Goal: Transaction & Acquisition: Obtain resource

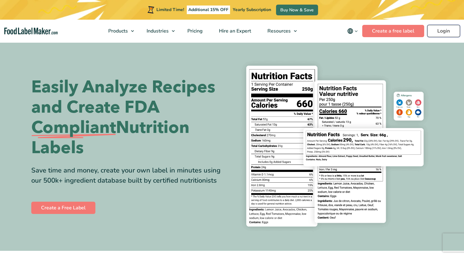
drag, startPoint x: 0, startPoint y: 0, endPoint x: 442, endPoint y: 33, distance: 442.9
click at [442, 33] on link "Login" at bounding box center [443, 31] width 33 height 12
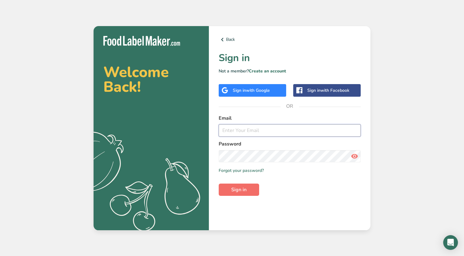
type input "f&bbio@miral.ae"
click at [252, 190] on button "Sign in" at bounding box center [239, 189] width 40 height 12
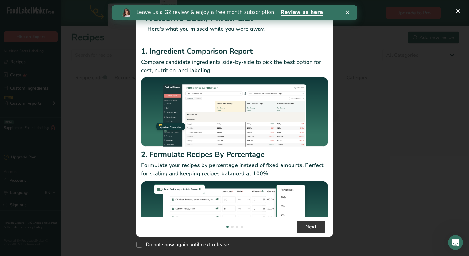
click at [348, 14] on icon "Close" at bounding box center [347, 12] width 4 height 4
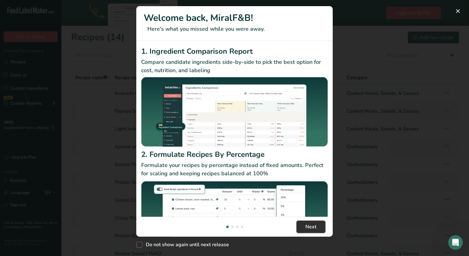
click at [305, 227] on button "Next" at bounding box center [310, 227] width 29 height 12
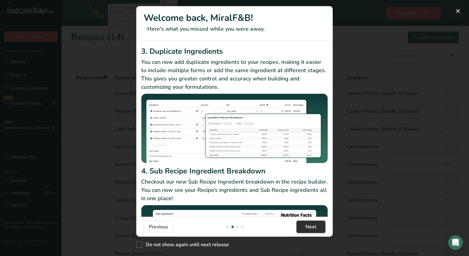
click at [305, 227] on button "Next" at bounding box center [310, 227] width 29 height 12
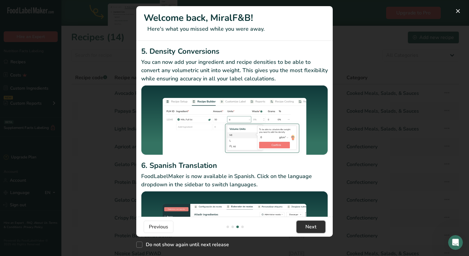
click at [305, 227] on button "Next" at bounding box center [310, 227] width 29 height 12
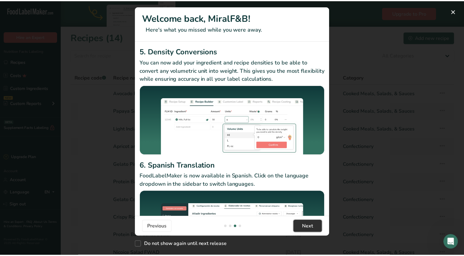
scroll to position [0, 589]
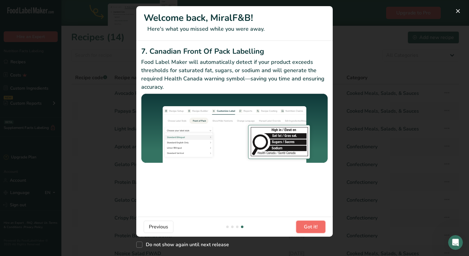
click at [305, 227] on span "Got it!" at bounding box center [311, 226] width 14 height 7
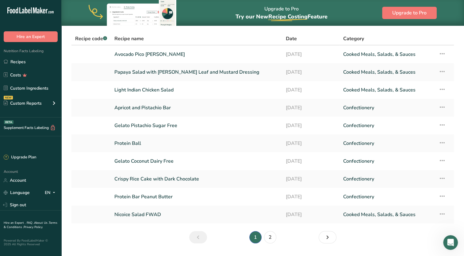
scroll to position [55, 0]
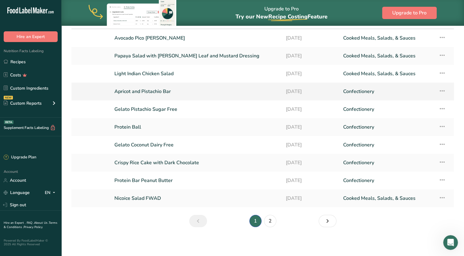
click at [160, 91] on link "Apricot and Pistachio Bar" at bounding box center [196, 91] width 164 height 13
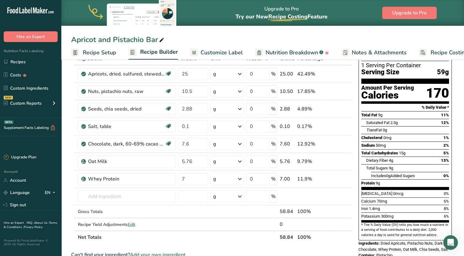
scroll to position [39, 0]
click at [26, 64] on link "Recipes" at bounding box center [30, 62] width 61 height 12
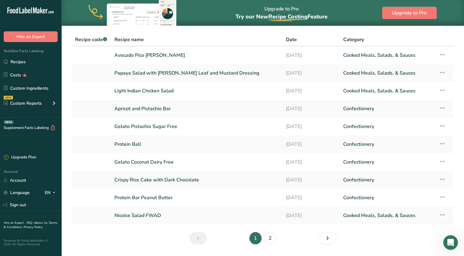
scroll to position [38, 0]
click at [131, 143] on link "Protein Ball" at bounding box center [196, 143] width 164 height 13
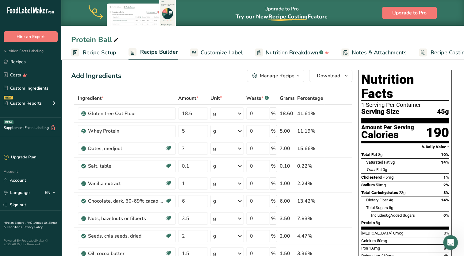
drag, startPoint x: 101, startPoint y: 65, endPoint x: 84, endPoint y: 66, distance: 16.3
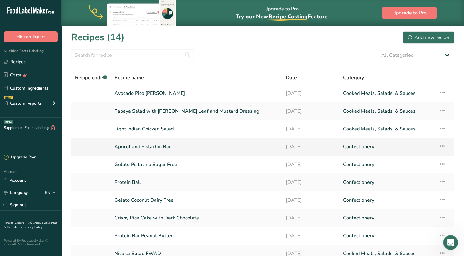
click at [148, 146] on link "Apricot and Pistachio Bar" at bounding box center [196, 146] width 164 height 13
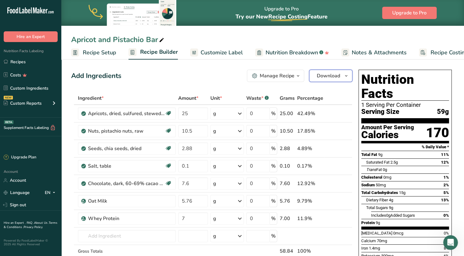
click at [333, 76] on span "Download" at bounding box center [328, 75] width 23 height 7
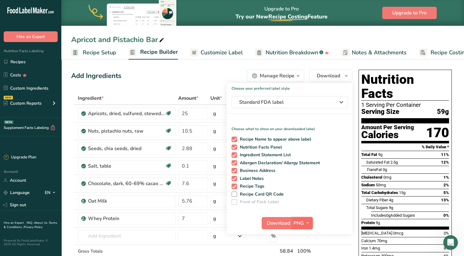
click at [306, 224] on icon "button" at bounding box center [307, 223] width 5 height 8
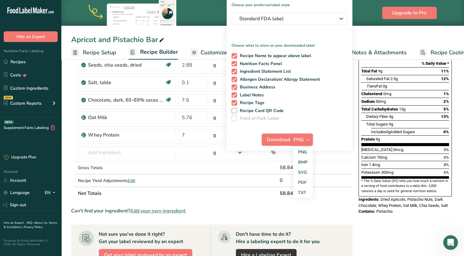
scroll to position [84, 0]
click at [304, 182] on link "PDF" at bounding box center [303, 182] width 20 height 10
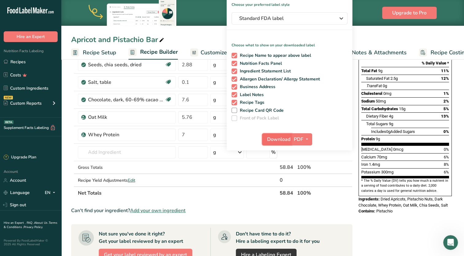
click at [277, 138] on span "Download" at bounding box center [278, 139] width 23 height 7
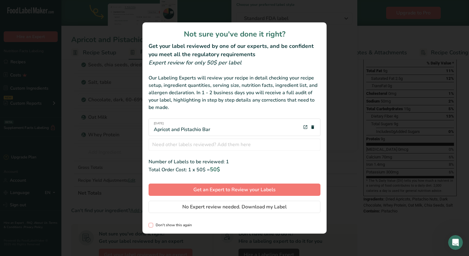
click at [149, 225] on span "review labels modal" at bounding box center [150, 225] width 5 height 5
click at [149, 225] on input "Don't show this again" at bounding box center [150, 225] width 4 height 4
checkbox input "true"
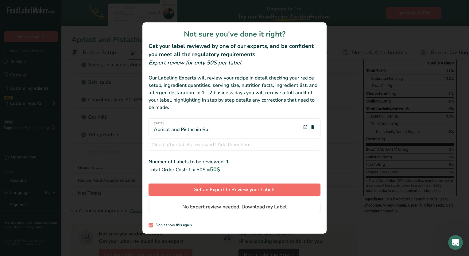
click at [239, 187] on span "Get an Expert to Review your Labels" at bounding box center [234, 189] width 82 height 7
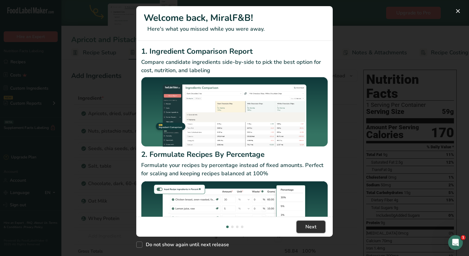
click at [312, 225] on span "Next" at bounding box center [310, 226] width 11 height 7
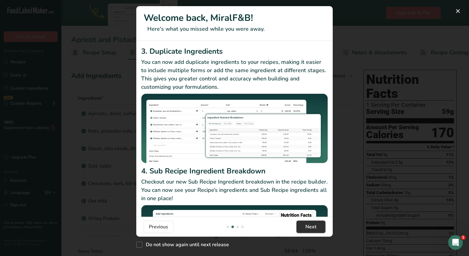
drag, startPoint x: 312, startPoint y: 232, endPoint x: 312, endPoint y: 225, distance: 7.4
click at [312, 226] on button "Next" at bounding box center [310, 227] width 29 height 12
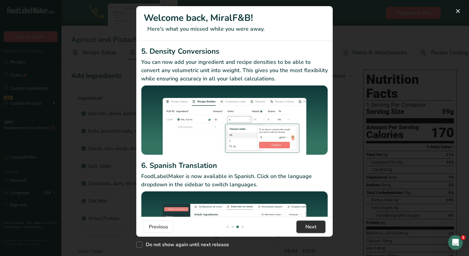
click at [313, 224] on span "Next" at bounding box center [310, 226] width 11 height 7
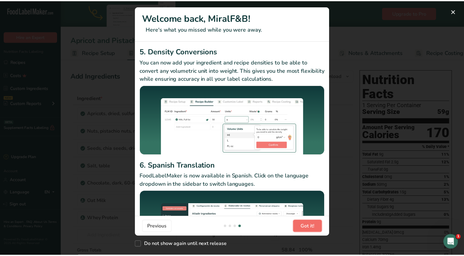
scroll to position [0, 589]
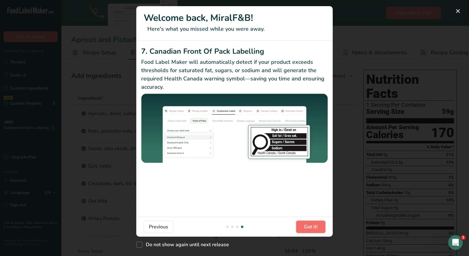
click at [313, 224] on span "Got it!" at bounding box center [311, 226] width 14 height 7
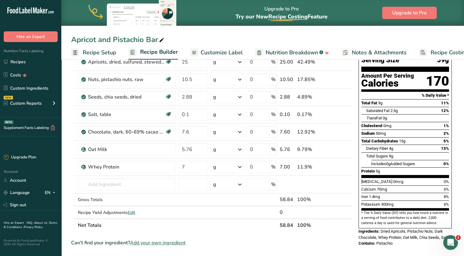
scroll to position [0, 0]
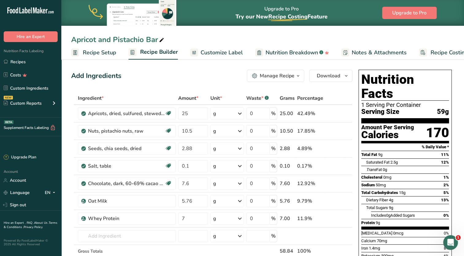
click at [299, 74] on icon "button" at bounding box center [298, 76] width 5 height 8
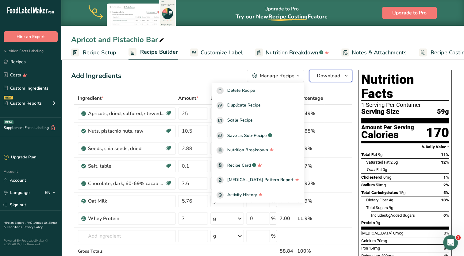
click at [347, 75] on icon "button" at bounding box center [346, 76] width 5 height 8
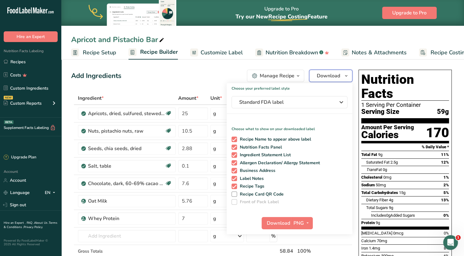
click at [347, 75] on icon "button" at bounding box center [346, 76] width 5 height 8
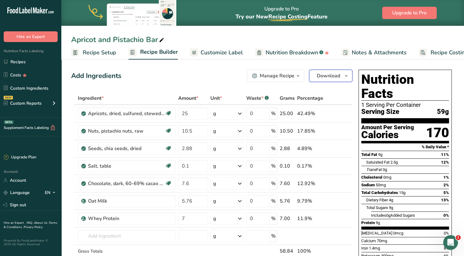
click at [347, 75] on icon "button" at bounding box center [346, 76] width 5 height 8
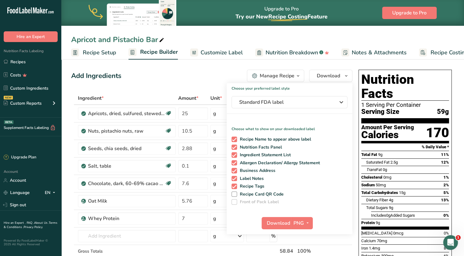
click at [404, 43] on div "Apricot and Pistachio Bar" at bounding box center [262, 39] width 403 height 11
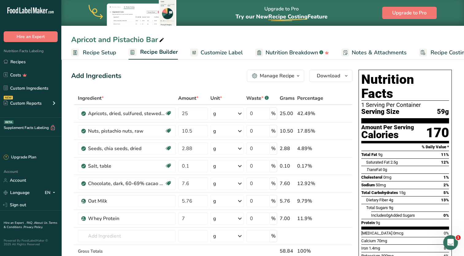
drag, startPoint x: 139, startPoint y: 75, endPoint x: 245, endPoint y: 35, distance: 112.9
click at [245, 35] on div "Apricot and Pistachio Bar" at bounding box center [262, 39] width 403 height 11
click at [449, 240] on icon "Open Intercom Messenger" at bounding box center [450, 241] width 10 height 10
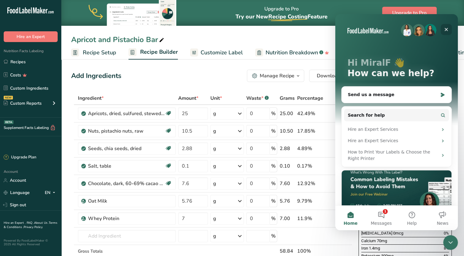
click at [446, 30] on icon "Close" at bounding box center [446, 29] width 5 height 5
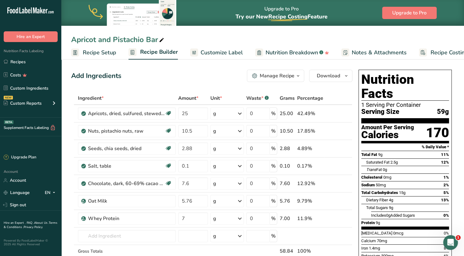
click at [384, 41] on div "Apricot and Pistachio Bar" at bounding box center [262, 39] width 403 height 11
click at [350, 14] on div "Upgrade to Pro Try our New Recipe Costing .a-29{fill:none;stroke-linecap:round;…" at bounding box center [262, 13] width 403 height 26
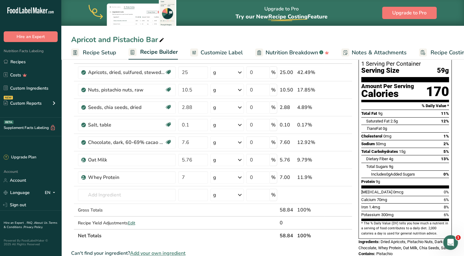
scroll to position [42, 0]
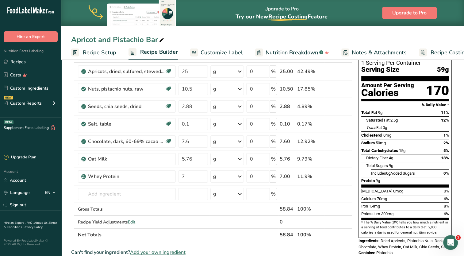
drag, startPoint x: 336, startPoint y: 56, endPoint x: 369, endPoint y: 42, distance: 36.2
click at [369, 42] on div "Apricot and Pistachio Bar" at bounding box center [262, 39] width 403 height 11
click at [367, 38] on div "Apricot and Pistachio Bar" at bounding box center [262, 39] width 403 height 11
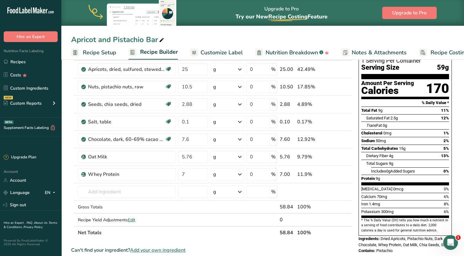
scroll to position [0, 0]
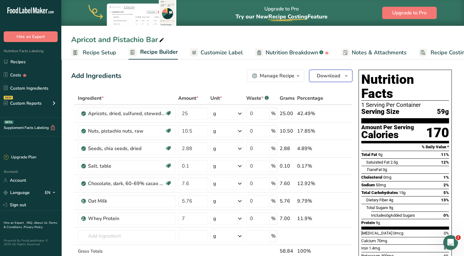
click at [345, 76] on icon "button" at bounding box center [346, 76] width 5 height 8
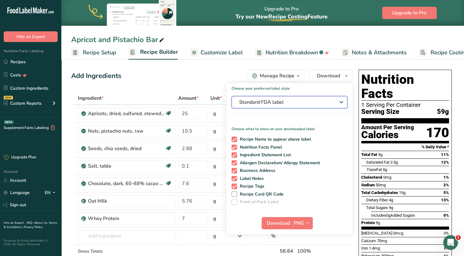
click at [328, 105] on span "Standard FDA label" at bounding box center [285, 101] width 92 height 7
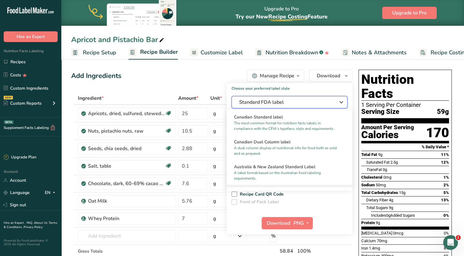
scroll to position [276, 0]
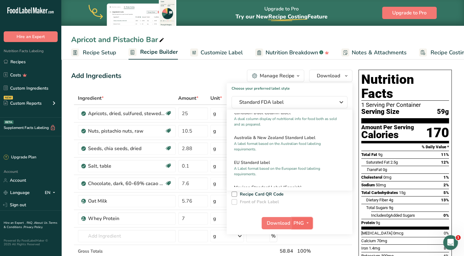
click at [302, 224] on span "PNG" at bounding box center [299, 222] width 10 height 7
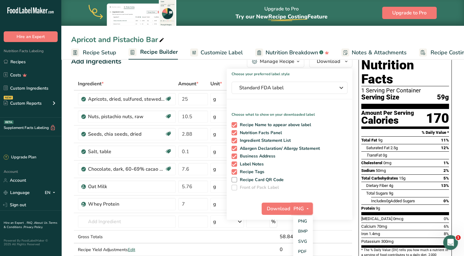
scroll to position [21, 0]
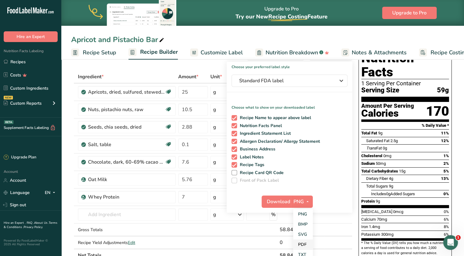
click at [304, 244] on link "PDF" at bounding box center [303, 244] width 20 height 10
click at [280, 199] on span "Download" at bounding box center [278, 201] width 23 height 7
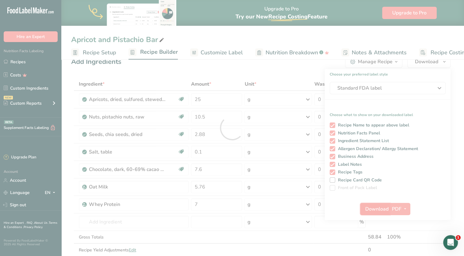
scroll to position [0, 0]
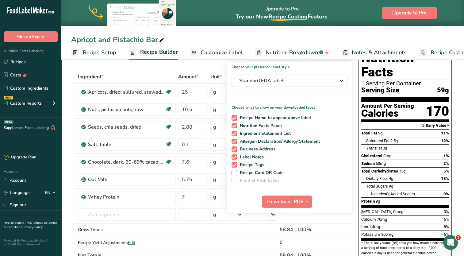
click at [218, 37] on div "Apricot and Pistachio Bar" at bounding box center [262, 39] width 403 height 11
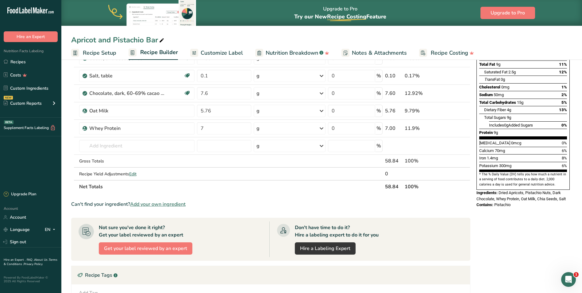
scroll to position [153, 0]
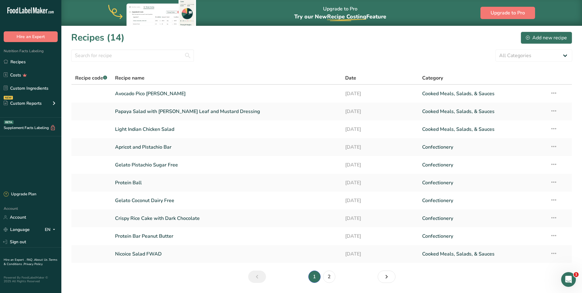
click at [225, 255] on section "Recipes (14) Add new recipe All Categories Baked Goods [GEOGRAPHIC_DATA] Confec…" at bounding box center [321, 159] width 520 height 267
click at [138, 185] on link "Protein Ball" at bounding box center [226, 182] width 223 height 13
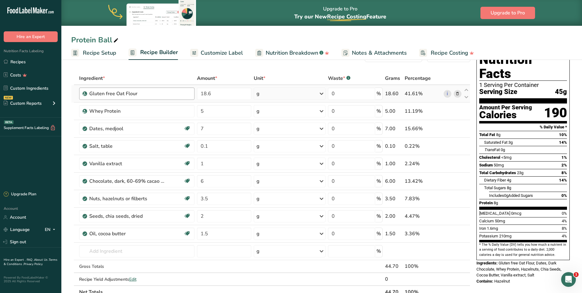
scroll to position [31, 0]
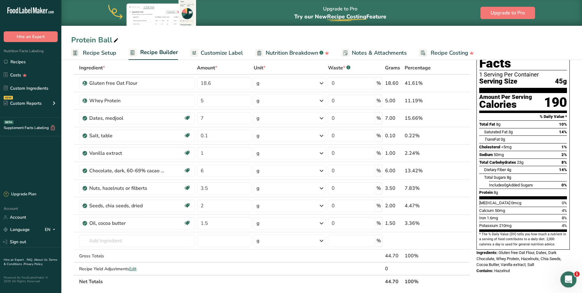
click at [464, 255] on div "Open Intercom Messenger" at bounding box center [567, 278] width 20 height 20
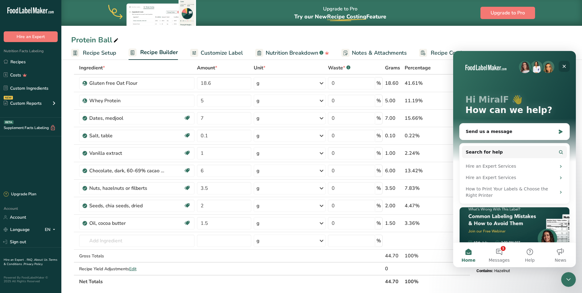
click at [464, 65] on icon "Close" at bounding box center [564, 66] width 5 height 5
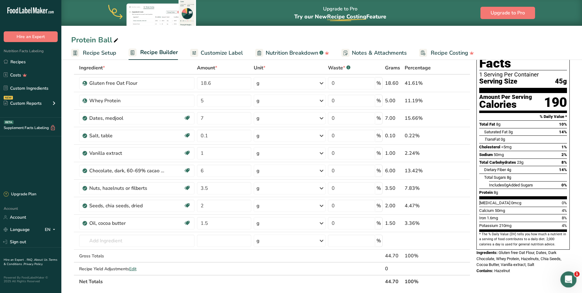
click at [464, 255] on icon "Open Intercom Messenger" at bounding box center [568, 278] width 10 height 10
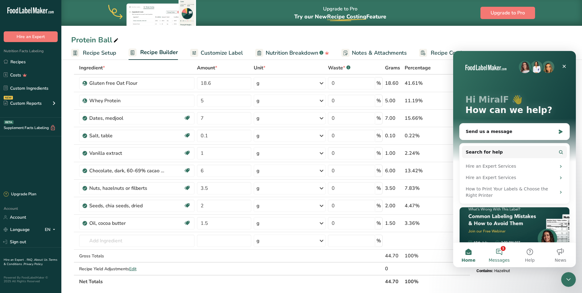
click at [464, 255] on button "1 Messages" at bounding box center [499, 254] width 31 height 25
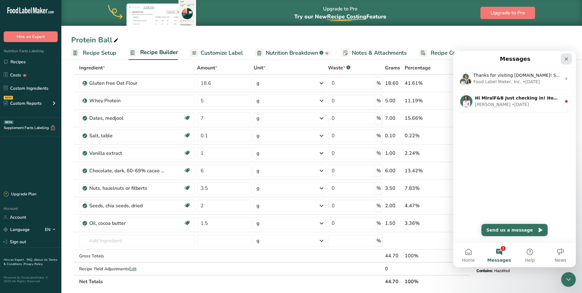
click at [464, 59] on icon "Close" at bounding box center [566, 58] width 5 height 5
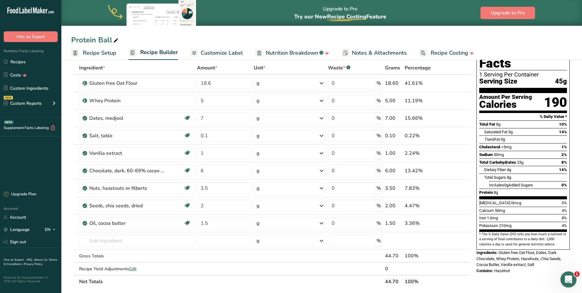
click at [464, 255] on body ".a-20{fill:#fff;} Hire an Expert Nutrition Facts Labeling Recipes Costs Custom …" at bounding box center [291, 233] width 582 height 529
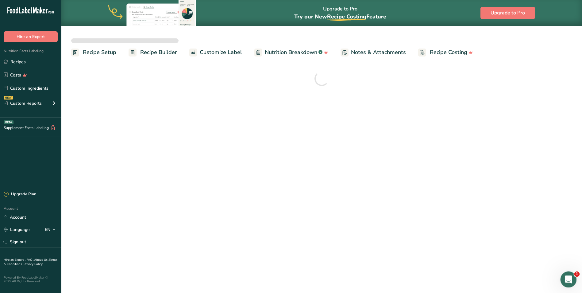
click at [464, 255] on div "Open Intercom Messenger" at bounding box center [567, 278] width 20 height 20
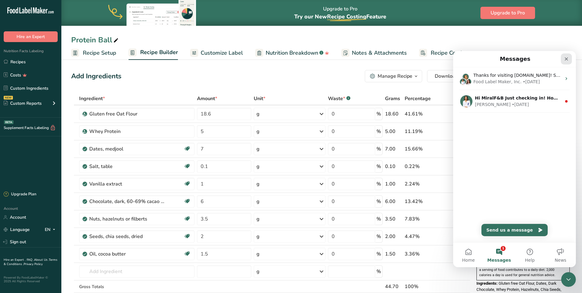
click at [464, 60] on icon "Close" at bounding box center [566, 58] width 3 height 3
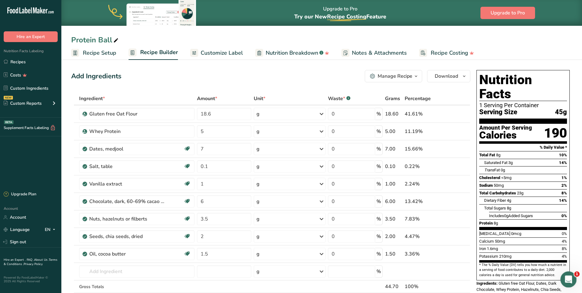
click at [464, 255] on icon "Open Intercom Messenger" at bounding box center [568, 278] width 10 height 10
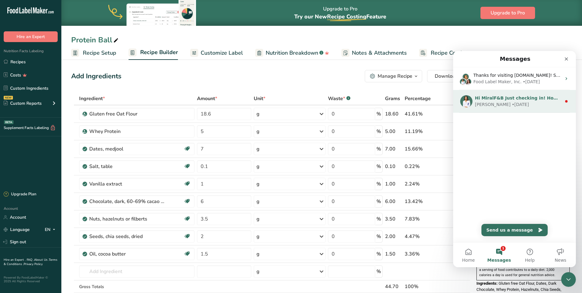
click at [464, 102] on div "• [DATE]" at bounding box center [520, 104] width 17 height 6
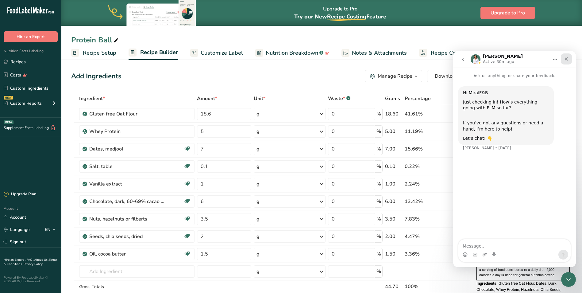
click at [464, 60] on icon "Close" at bounding box center [566, 58] width 3 height 3
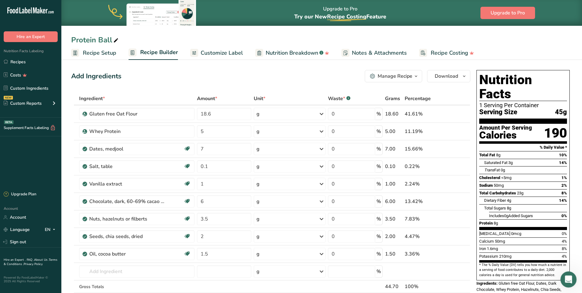
click at [464, 255] on icon "Open Intercom Messenger" at bounding box center [568, 278] width 10 height 10
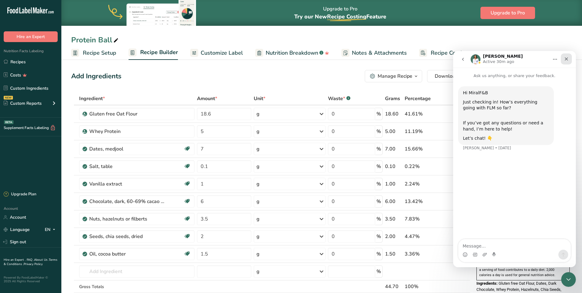
click at [464, 59] on icon "Close" at bounding box center [566, 58] width 5 height 5
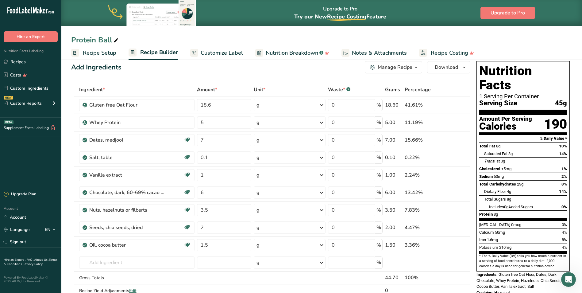
scroll to position [8, 0]
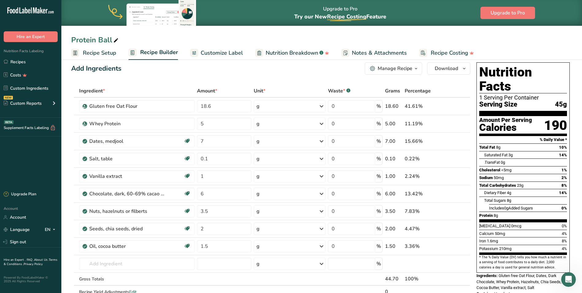
drag, startPoint x: 263, startPoint y: 7, endPoint x: 497, endPoint y: 41, distance: 236.2
click at [464, 41] on div "Protein Ball" at bounding box center [321, 39] width 520 height 11
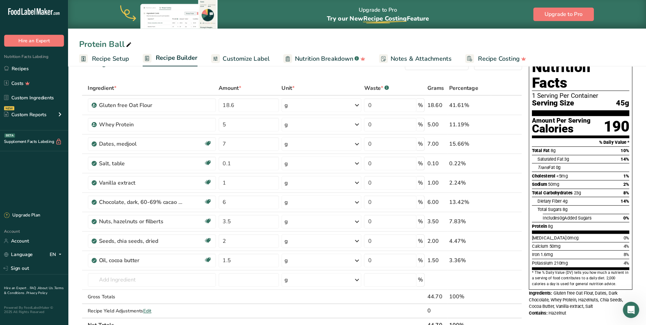
scroll to position [19, 0]
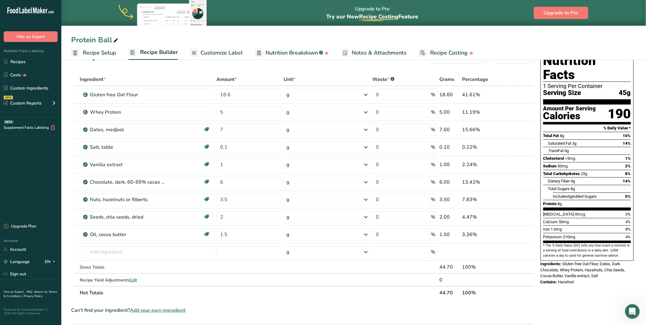
drag, startPoint x: 568, startPoint y: 0, endPoint x: 522, endPoint y: 304, distance: 307.8
click at [464, 255] on section "Ingredient * Amount * Unit * Waste * .a-a{fill:#347362;}.b-a{fill:#fff;} Grams …" at bounding box center [302, 281] width 463 height 417
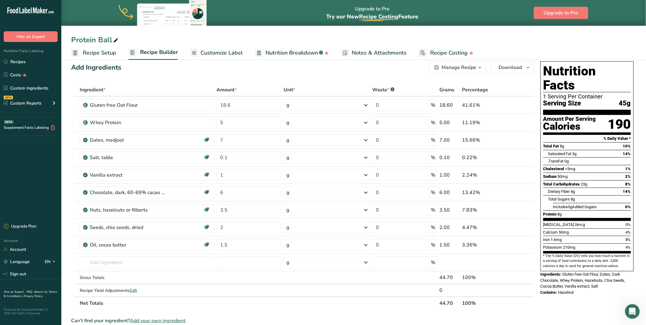
scroll to position [0, 0]
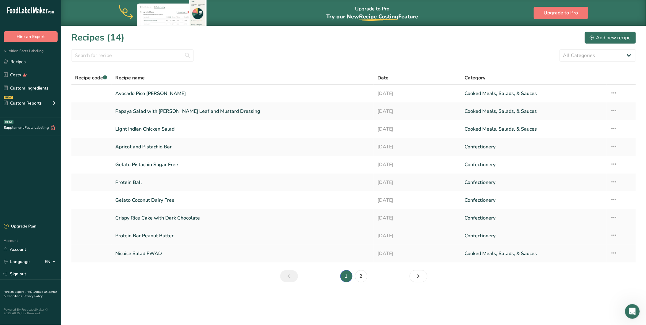
click at [141, 235] on link "Protein Bar Peanut Butter" at bounding box center [242, 235] width 255 height 13
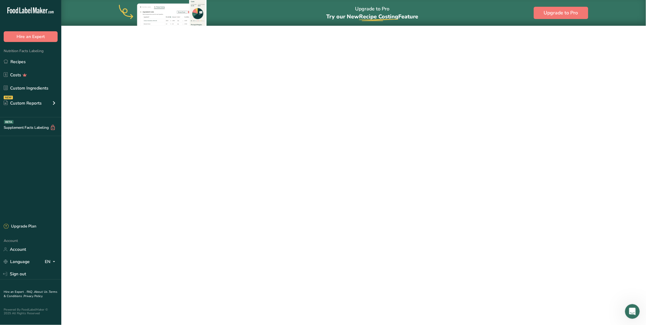
click at [141, 235] on link "Protein Bar Peanut Butter" at bounding box center [242, 235] width 255 height 13
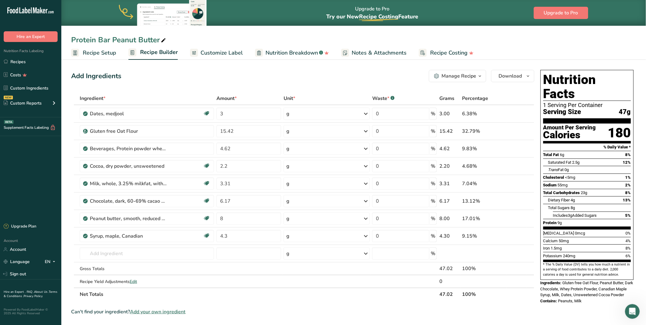
click at [328, 255] on section "Ingredient * Amount * Unit * Waste * .a-a{fill:#347362;}.b-a{fill:#fff;} Grams …" at bounding box center [302, 292] width 463 height 400
click at [351, 255] on section "Ingredient * Amount * Unit * Waste * .a-a{fill:#347362;}.b-a{fill:#fff;} Grams …" at bounding box center [302, 292] width 463 height 400
click at [163, 38] on icon at bounding box center [164, 40] width 6 height 9
click at [110, 39] on input "Protein Bar Peanut Butter" at bounding box center [353, 39] width 565 height 11
click at [194, 36] on input "Protein Bar Peanut Butter" at bounding box center [353, 39] width 565 height 11
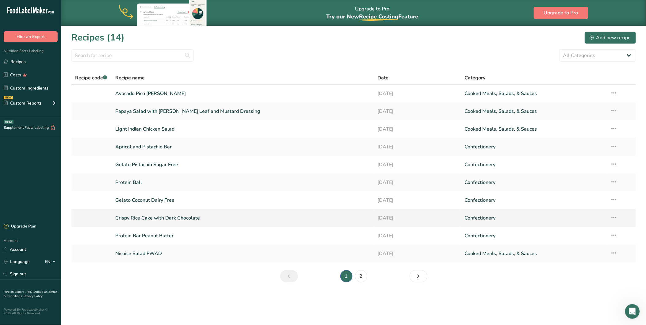
click at [154, 219] on link "Crispy Rice Cake with Dark Chocolate" at bounding box center [242, 218] width 255 height 13
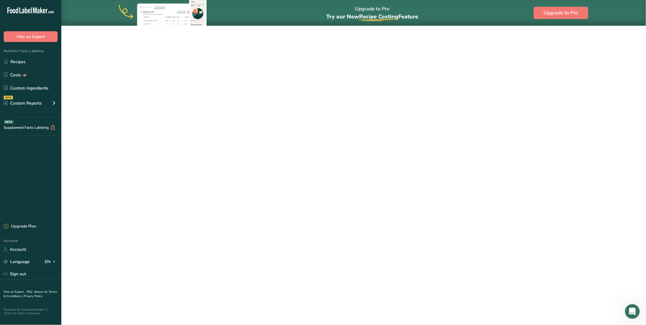
click at [154, 219] on link "Crispy Rice Cake with Dark Chocolate" at bounding box center [242, 218] width 255 height 13
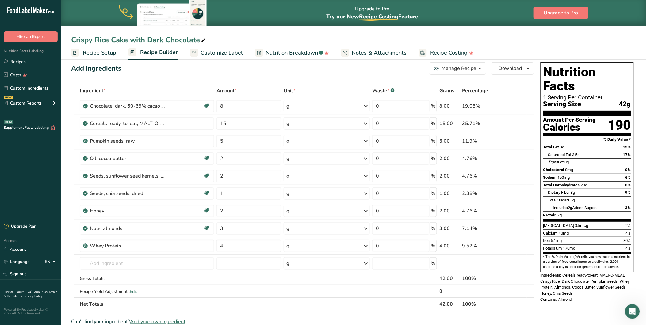
scroll to position [13, 0]
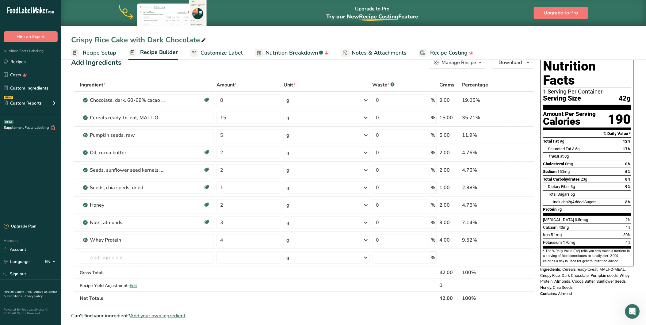
click at [464, 15] on div "Upgrade to Pro Try our New Recipe Costing .a-29{fill:none;stroke-linecap:round;…" at bounding box center [353, 13] width 585 height 26
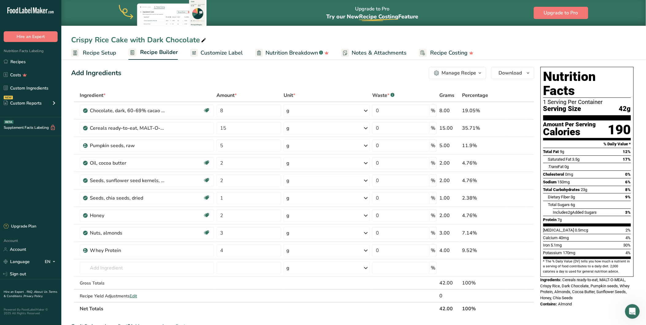
scroll to position [0, 0]
